Goal: Register for event/course

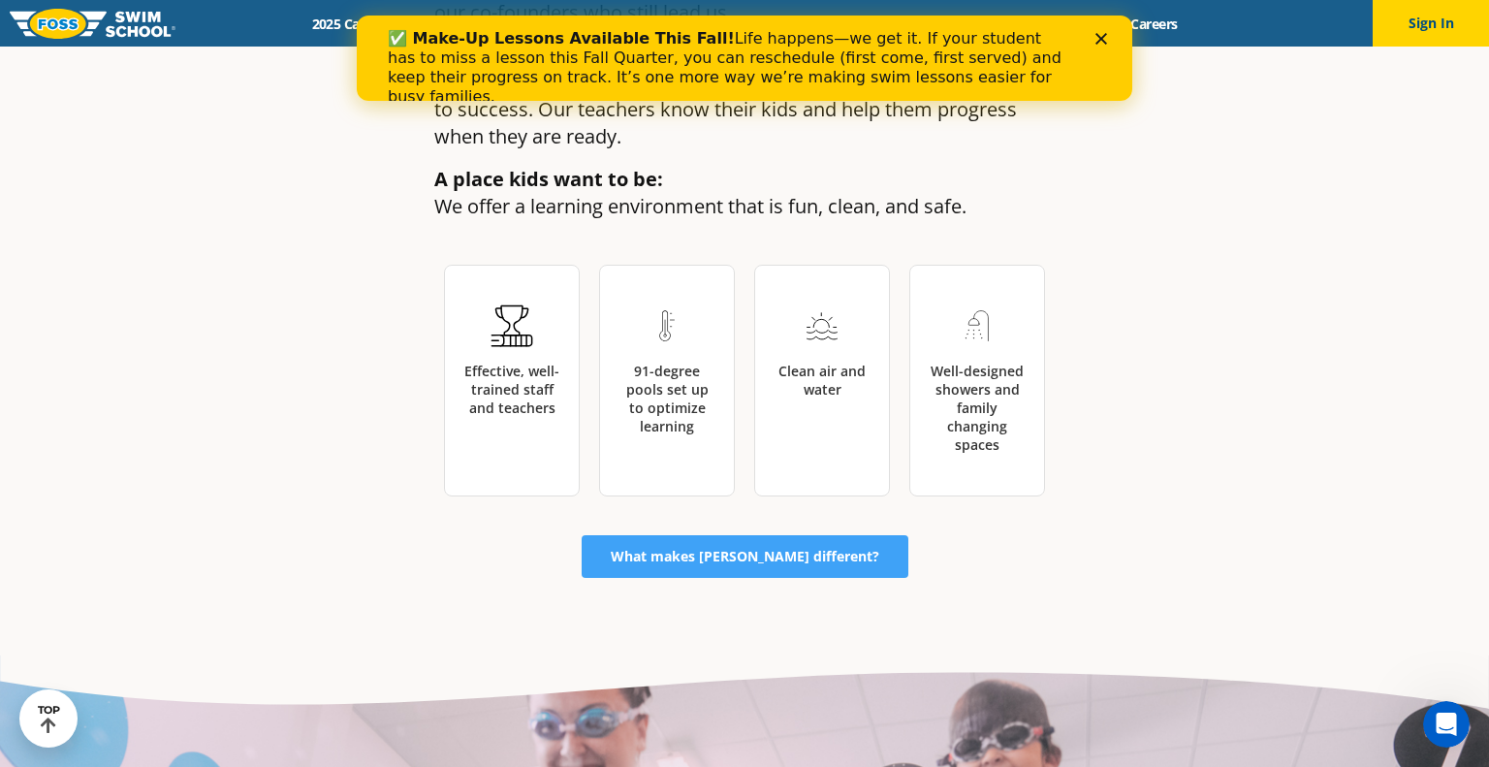
scroll to position [3071, 0]
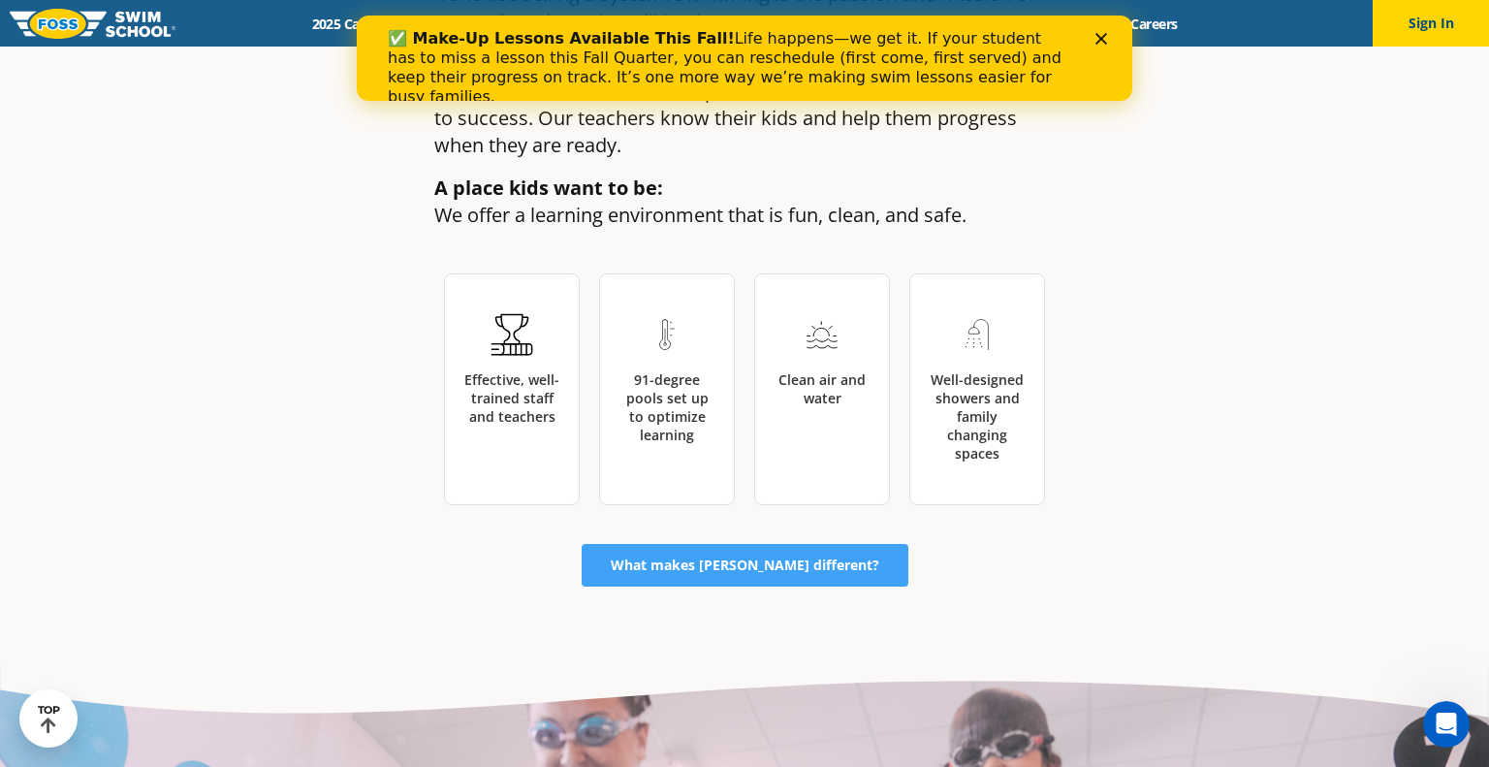
click at [696, 516] on div "What to expect at [PERSON_NAME][GEOGRAPHIC_DATA] [PERSON_NAME] Swim School is c…" at bounding box center [744, 47] width 1163 height 1233
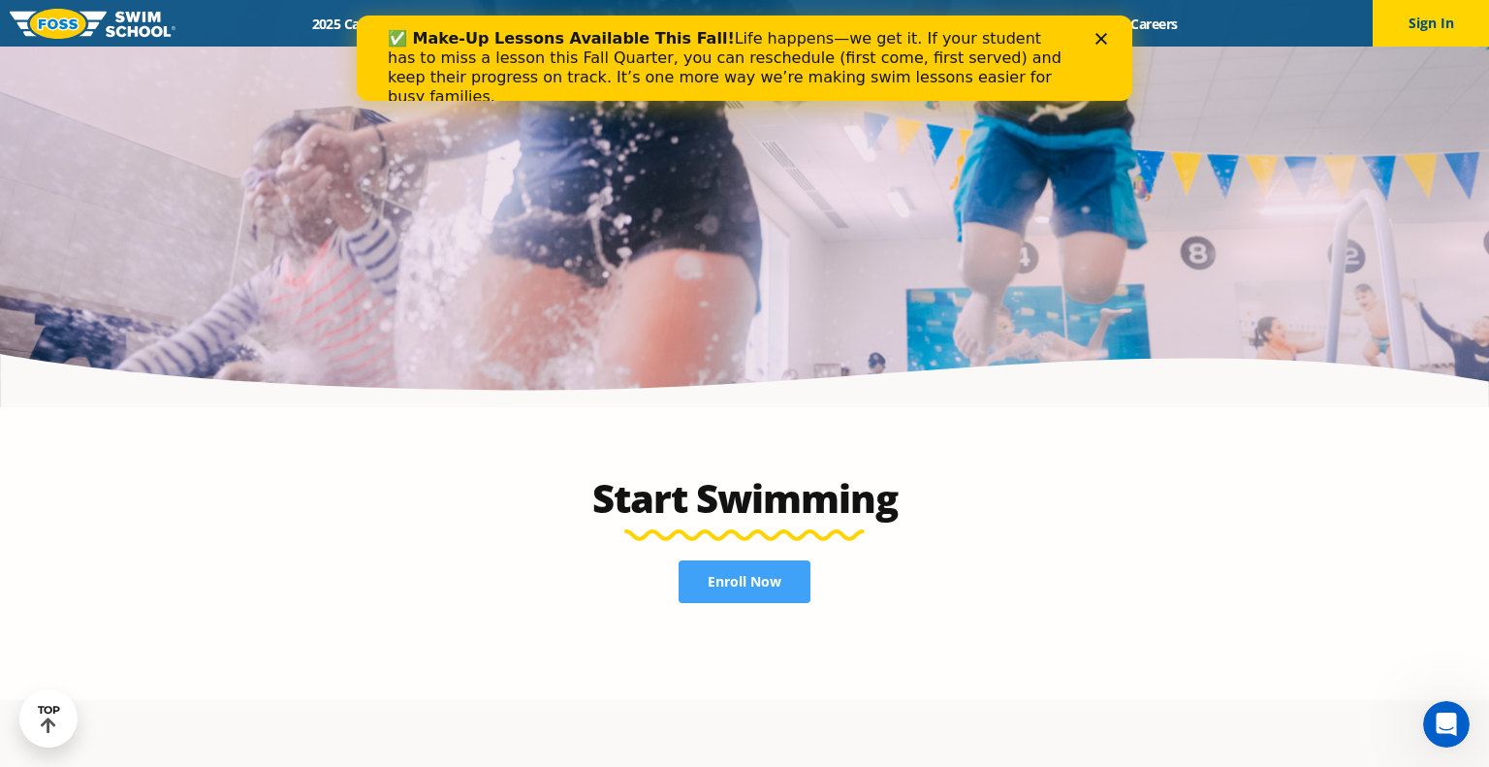
scroll to position [4008, 0]
click at [706, 559] on link "Enroll Now" at bounding box center [745, 580] width 132 height 43
click at [1100, 43] on icon "Close" at bounding box center [1101, 39] width 12 height 12
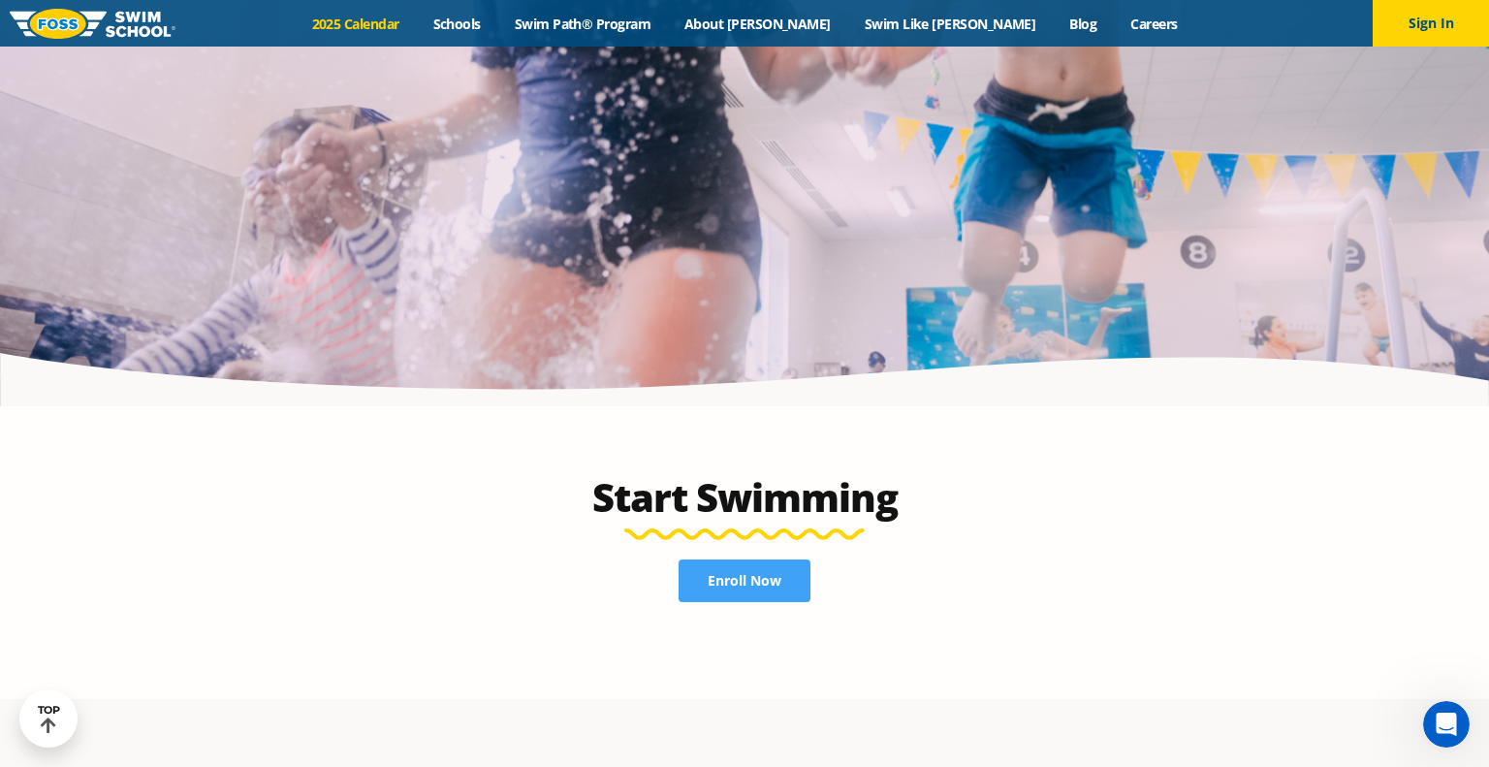
click at [416, 20] on link "2025 Calendar" at bounding box center [355, 24] width 121 height 18
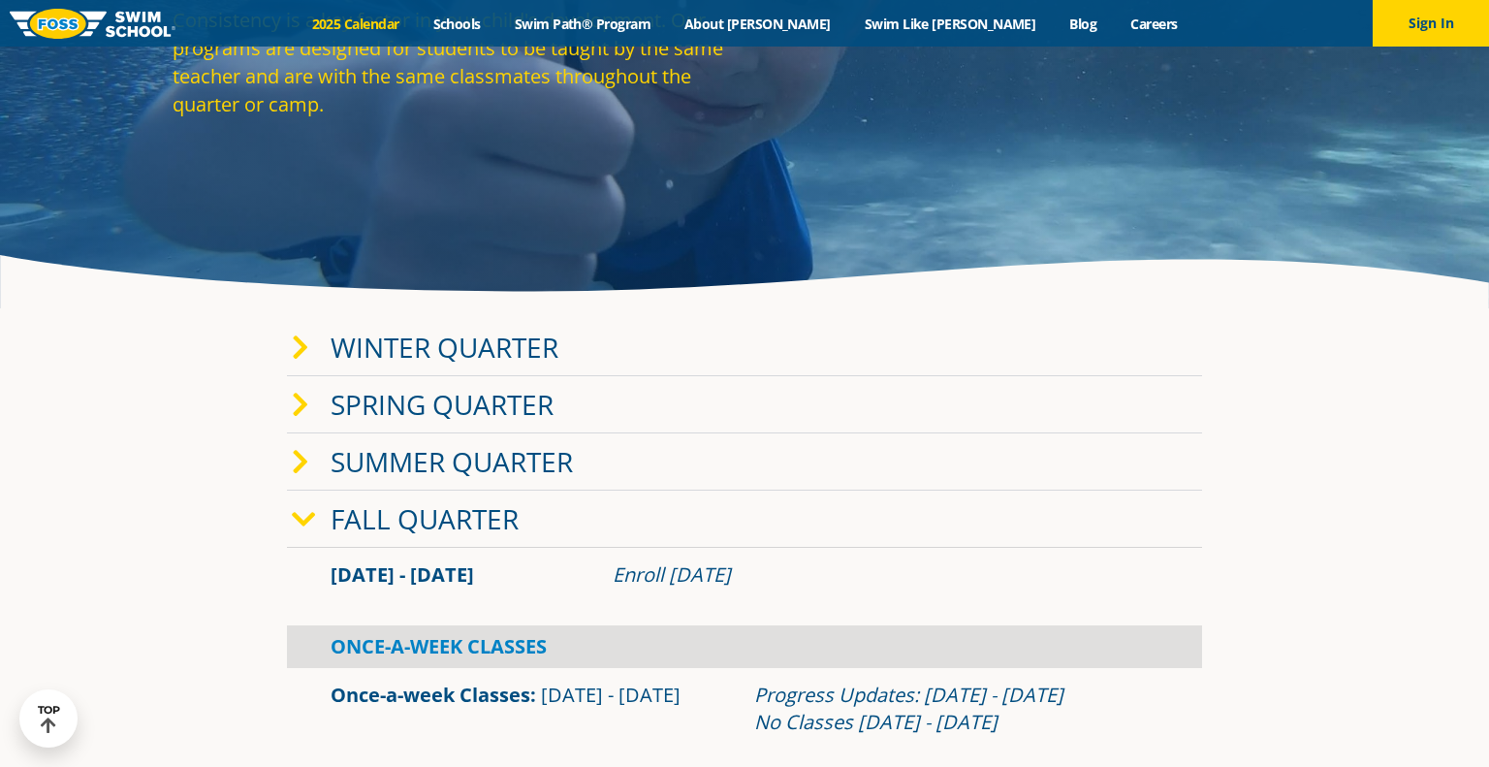
scroll to position [231, 0]
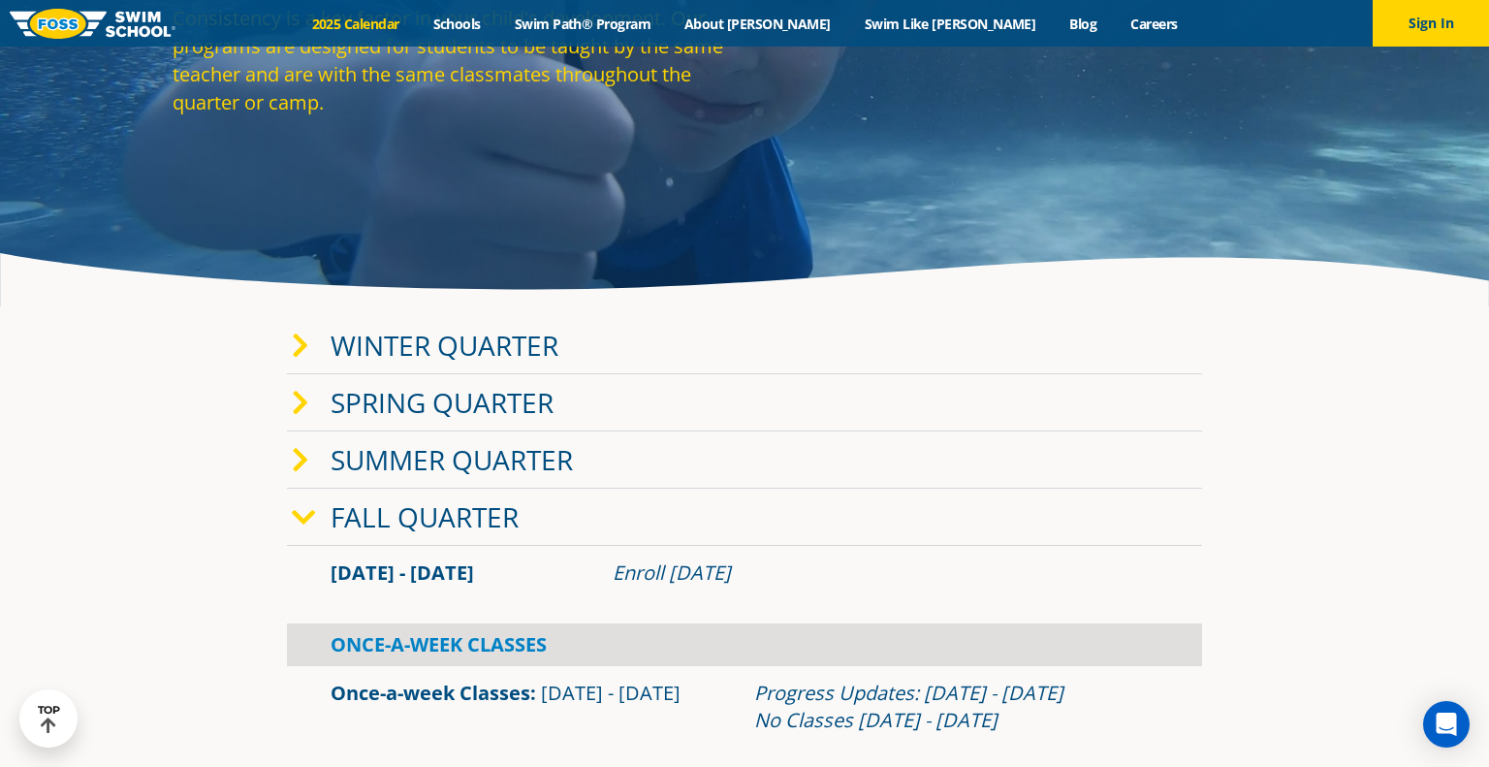
click at [646, 509] on div "Fall Quarter" at bounding box center [744, 517] width 915 height 57
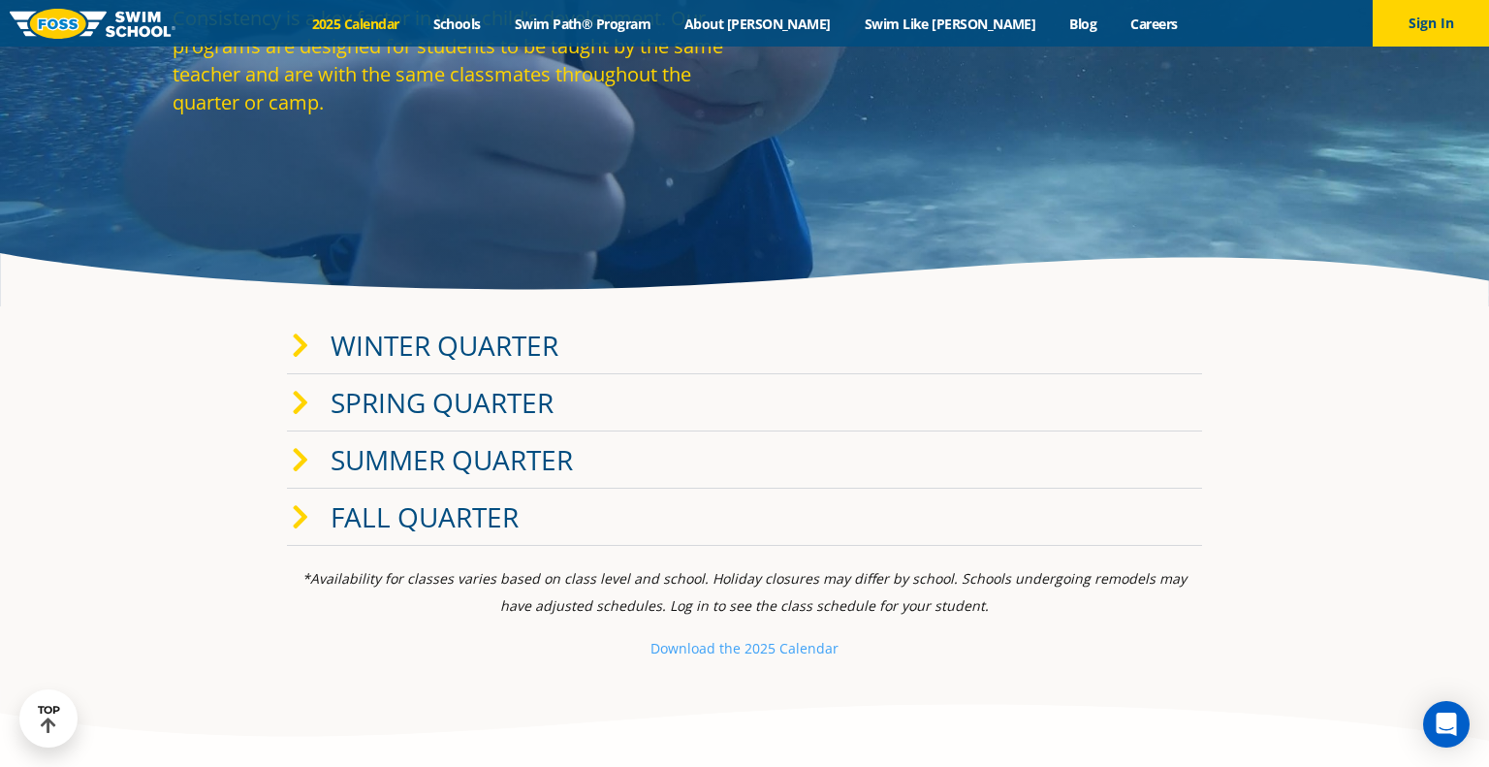
click at [506, 510] on link "Fall Quarter" at bounding box center [425, 516] width 188 height 37
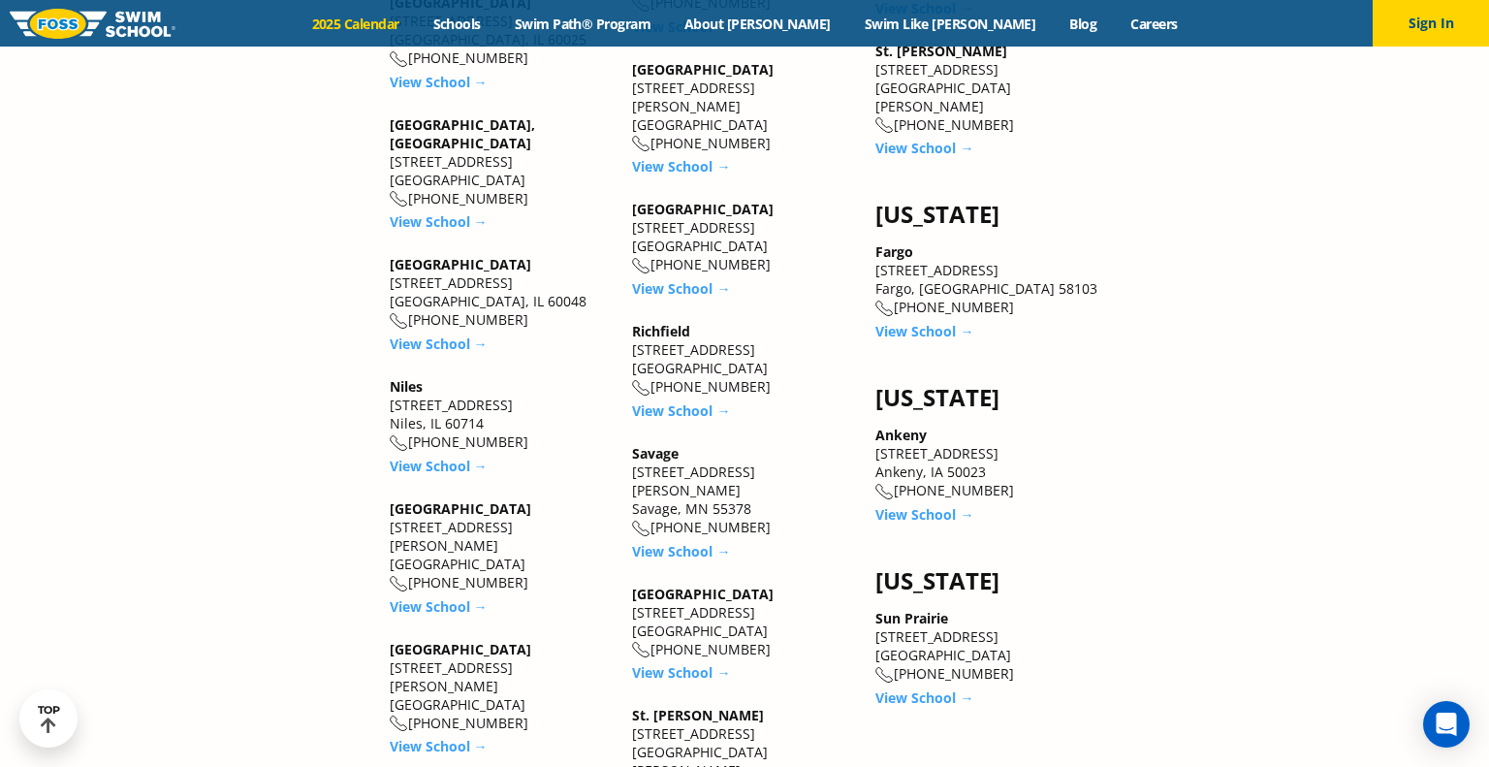
scroll to position [2346, 0]
click at [444, 736] on link "View School →" at bounding box center [439, 745] width 98 height 18
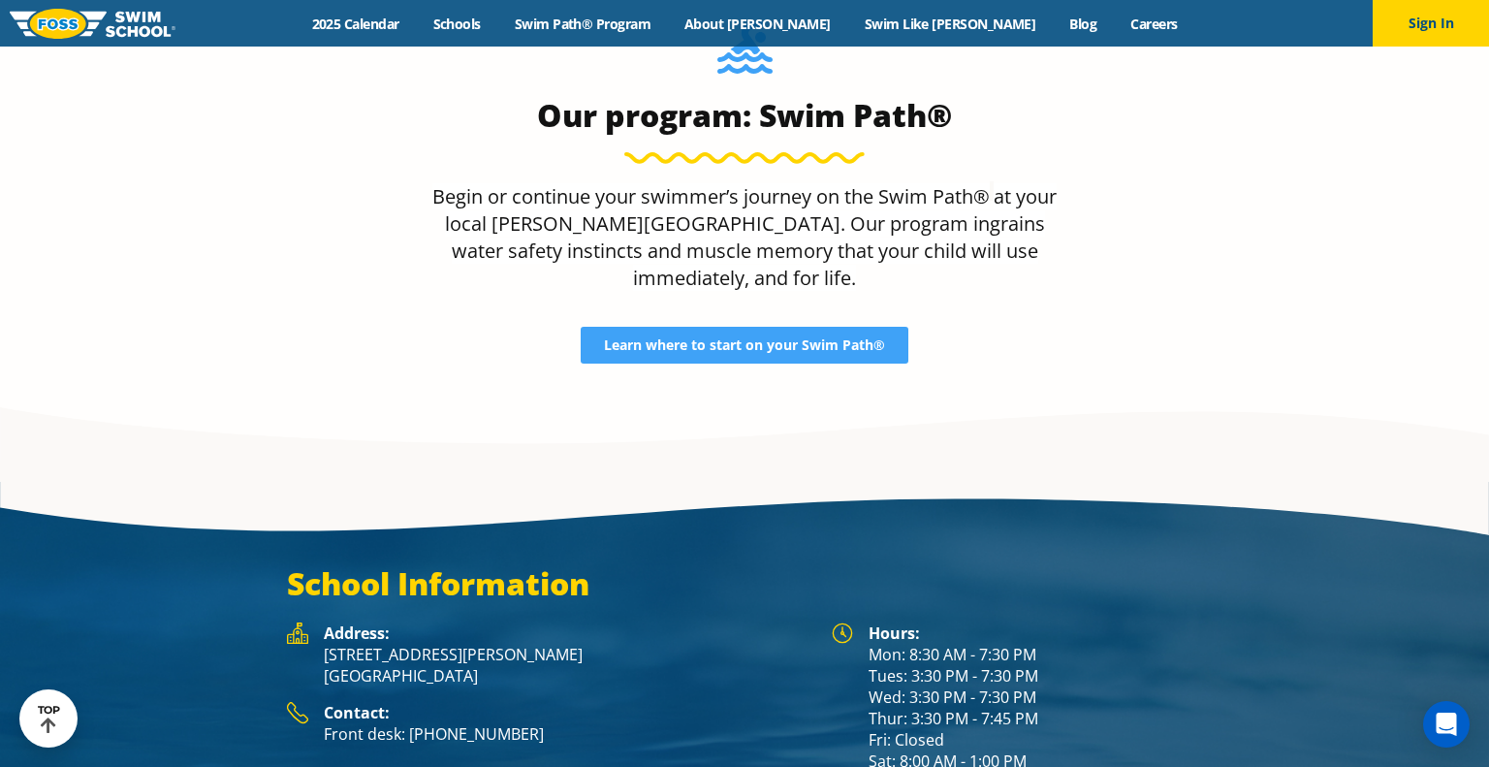
scroll to position [2279, 0]
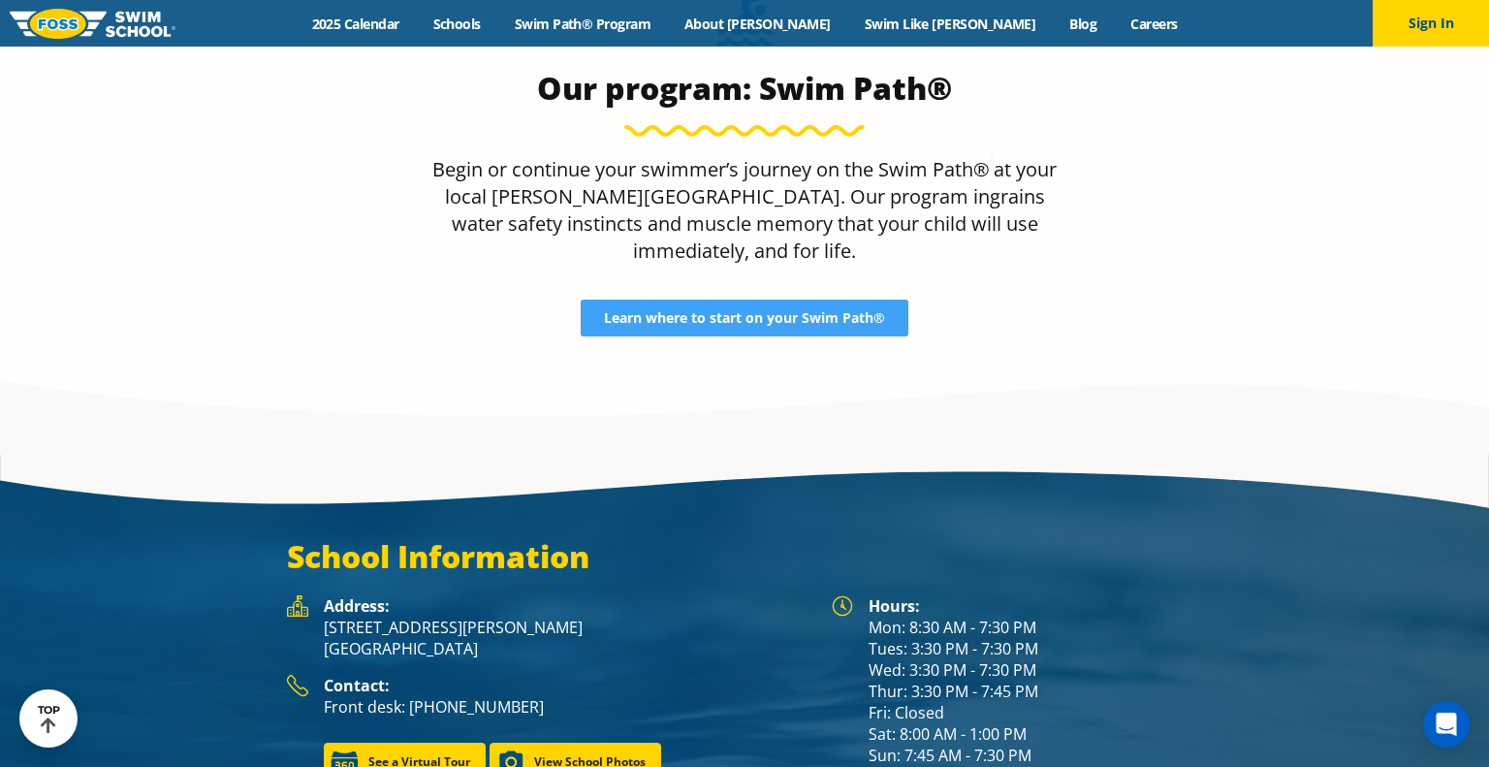
click at [609, 11] on div "Menu 2025 Calendar Schools Swim Path® Program About FOSS Swim Like Regan Blog C…" at bounding box center [744, 23] width 1489 height 47
click at [619, 22] on link "Swim Path® Program" at bounding box center [582, 24] width 170 height 18
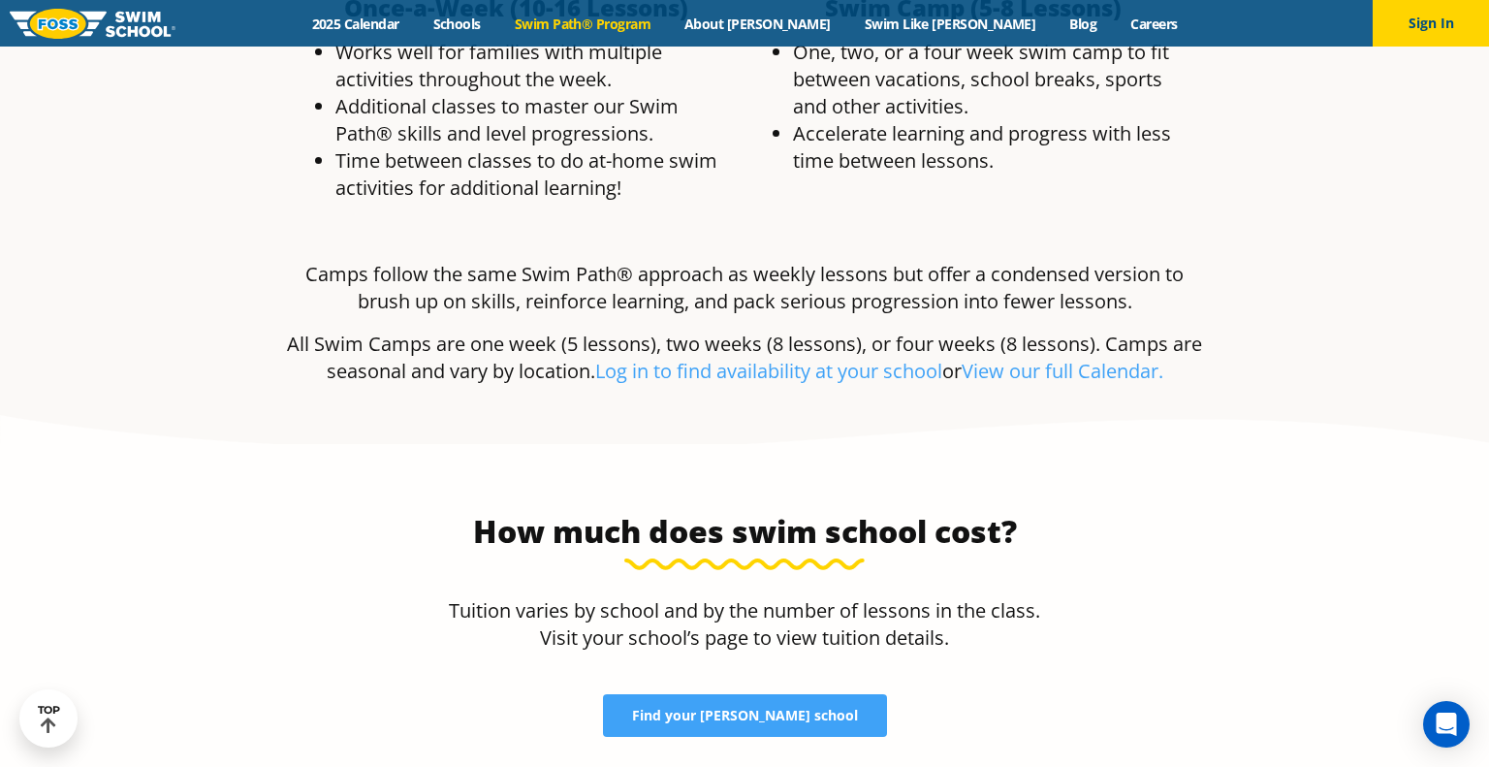
scroll to position [3747, 0]
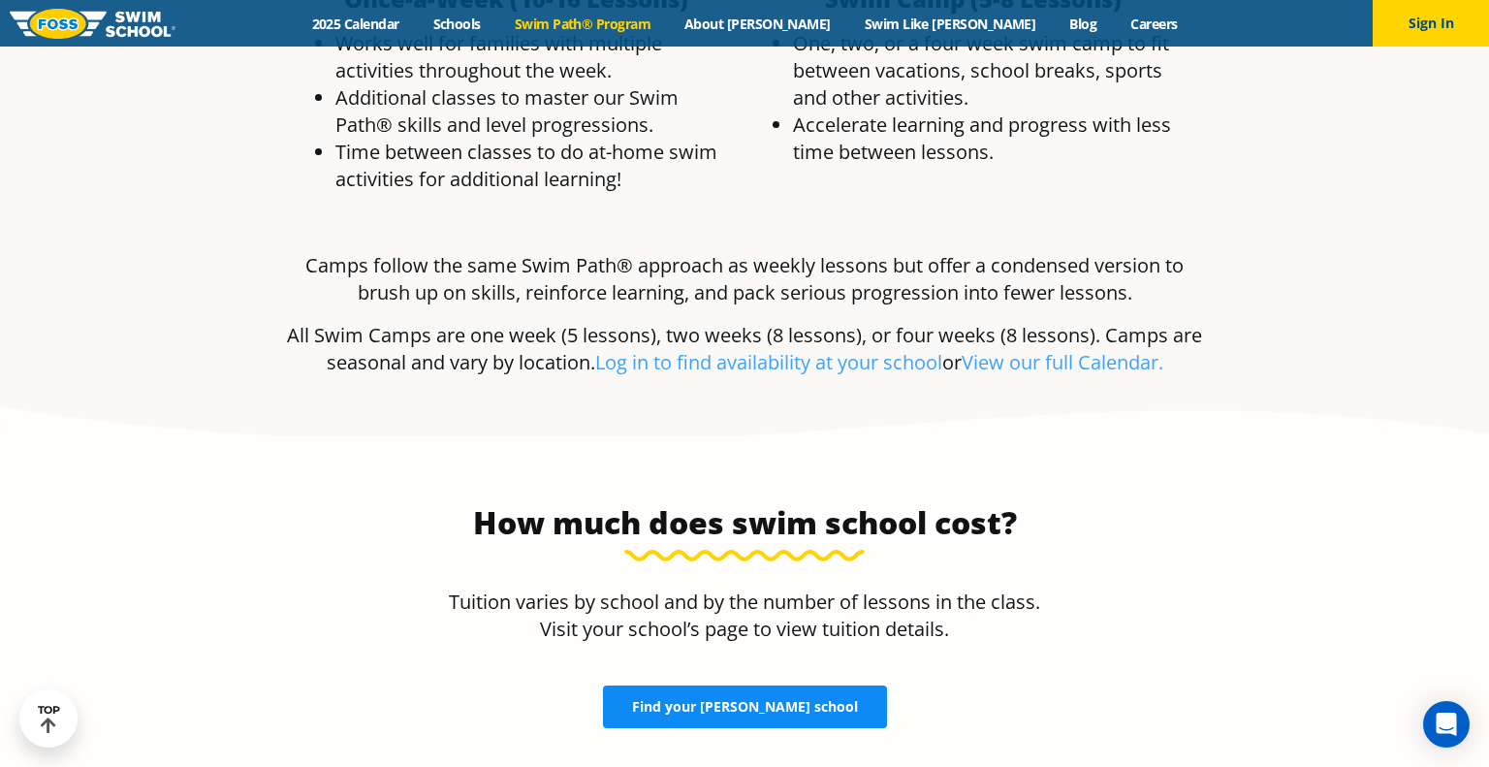
click at [772, 685] on link "Find your FOSS school" at bounding box center [745, 706] width 284 height 43
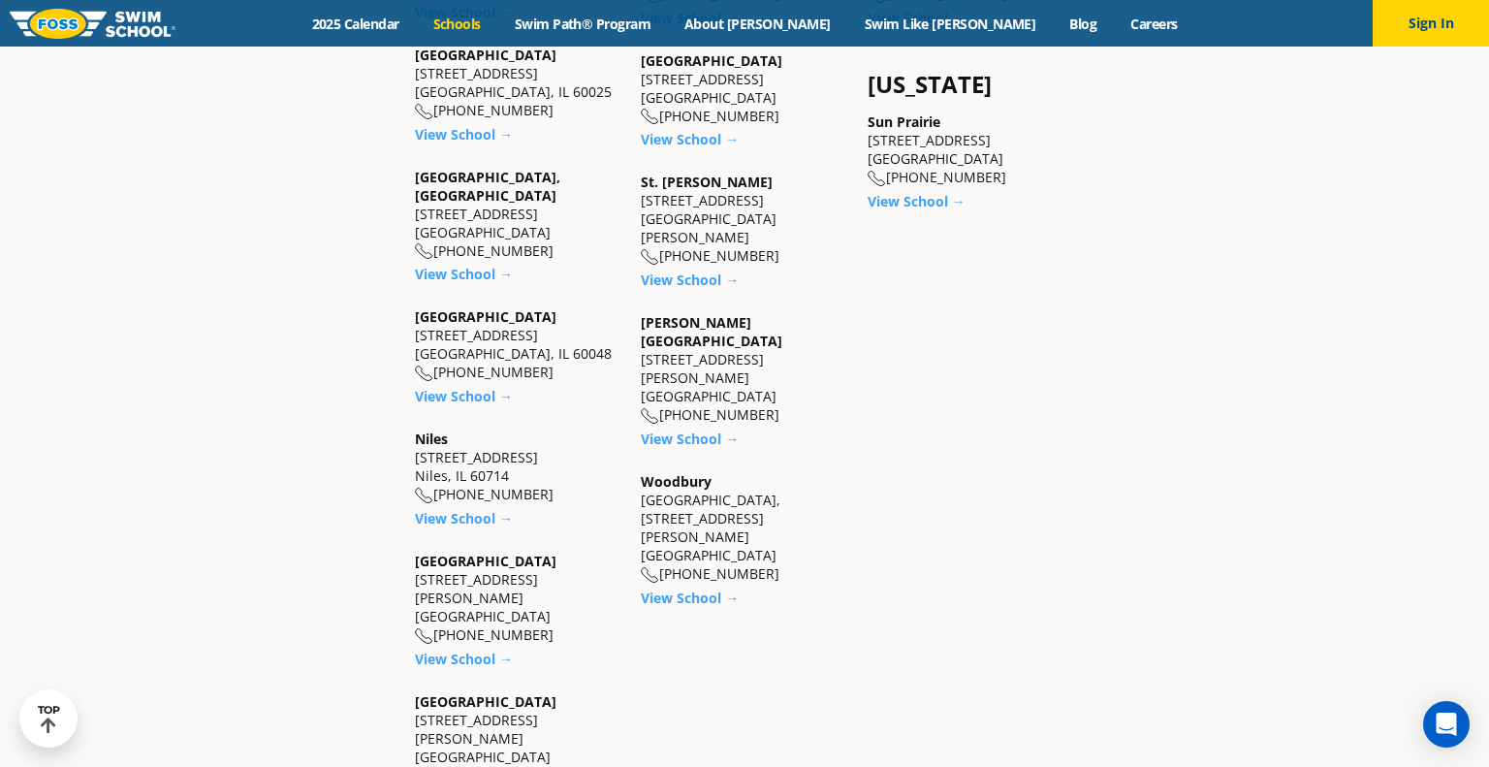
scroll to position [1779, 0]
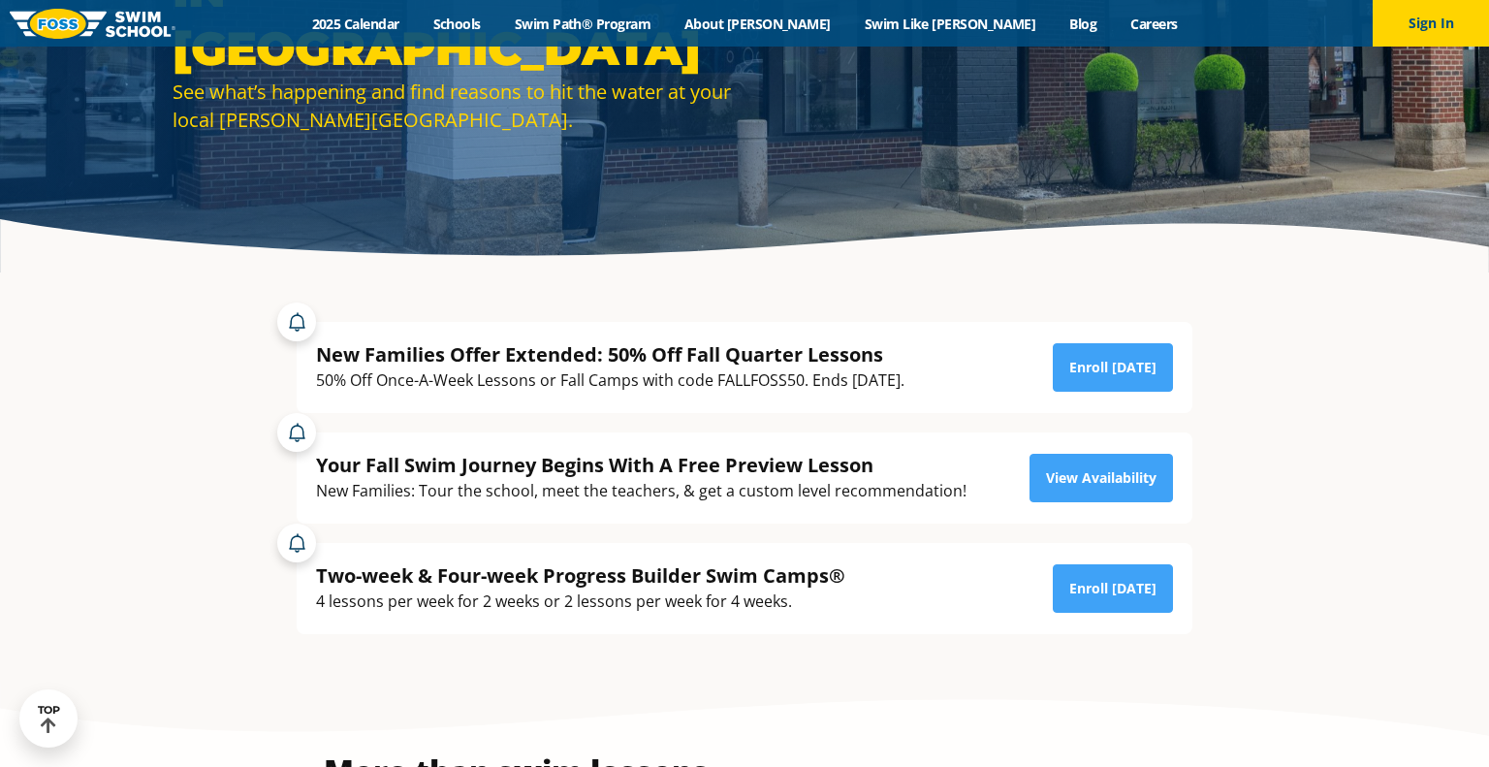
scroll to position [268, 0]
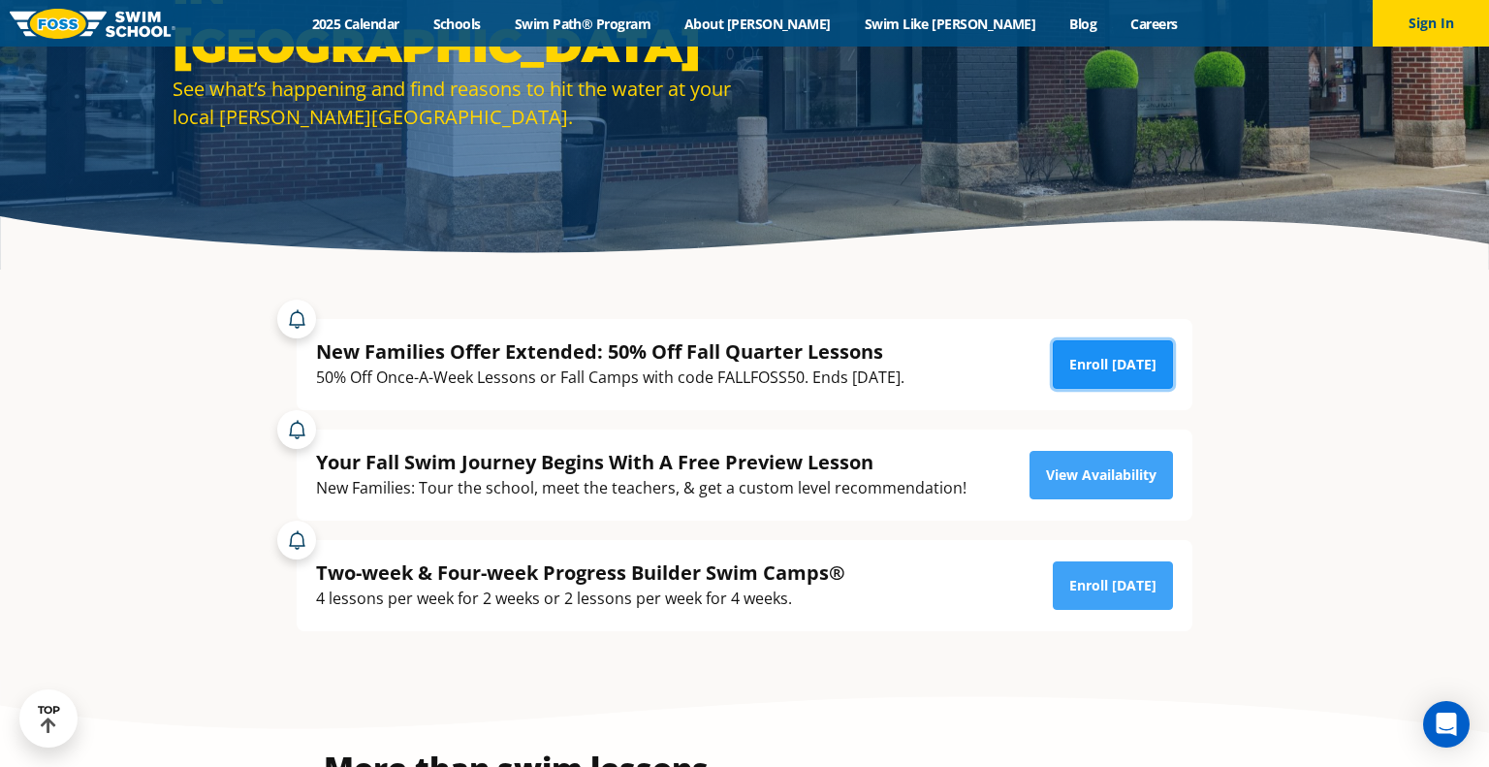
click at [1082, 383] on link "Enroll [DATE]" at bounding box center [1113, 364] width 120 height 48
